Goal: Task Accomplishment & Management: Use online tool/utility

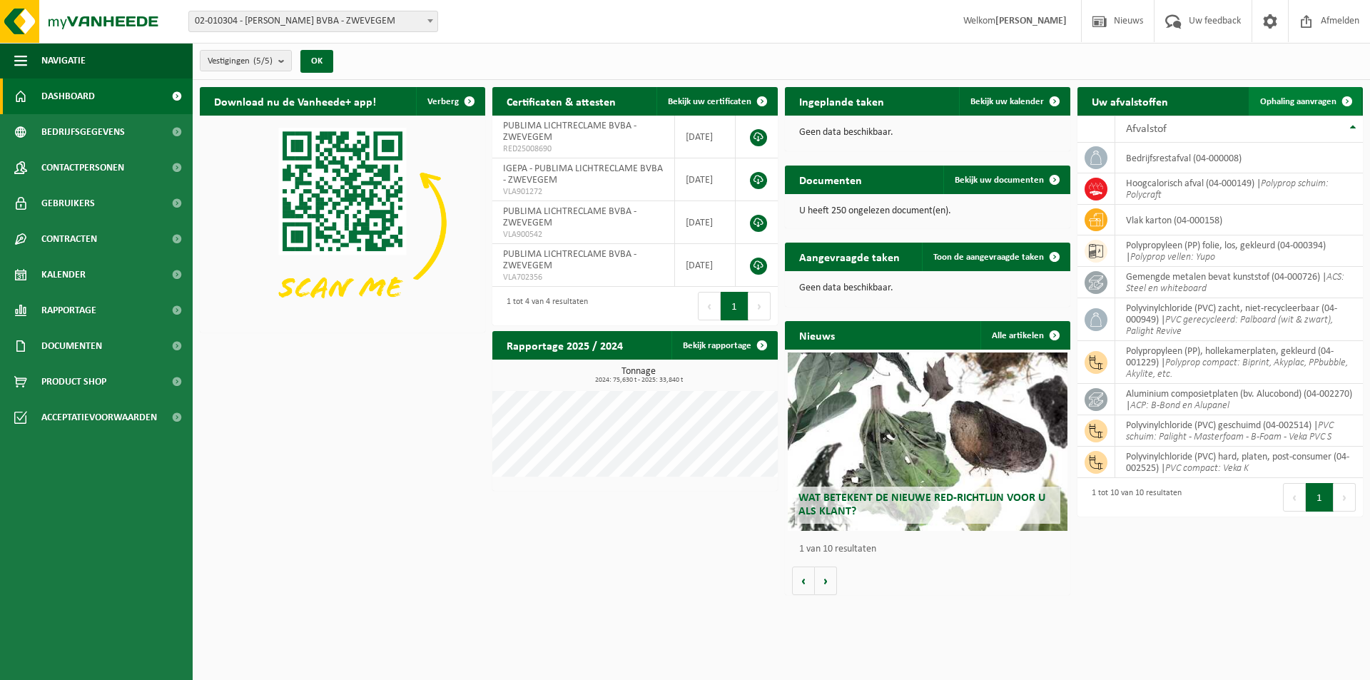
click at [1292, 95] on link "Ophaling aanvragen" at bounding box center [1305, 101] width 113 height 29
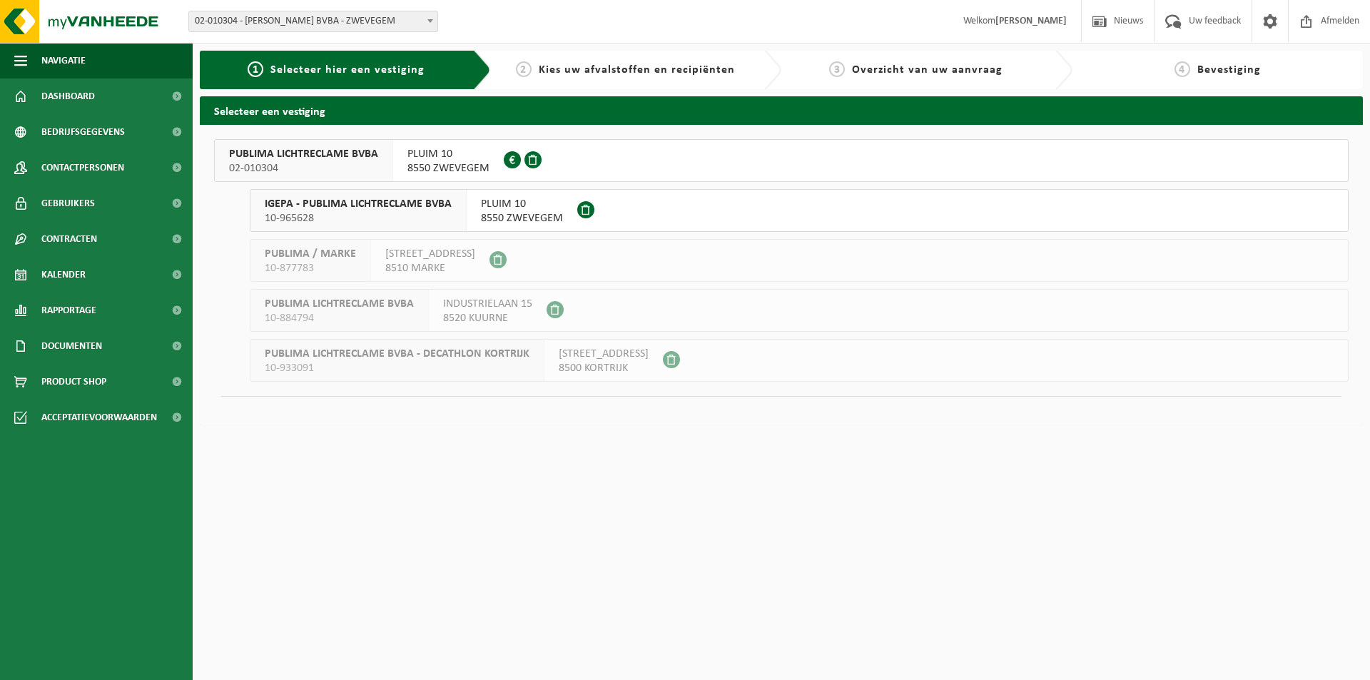
click at [430, 161] on span "PLUIM 10" at bounding box center [449, 154] width 82 height 14
click at [531, 157] on span at bounding box center [533, 159] width 17 height 17
